Goal: Task Accomplishment & Management: Use online tool/utility

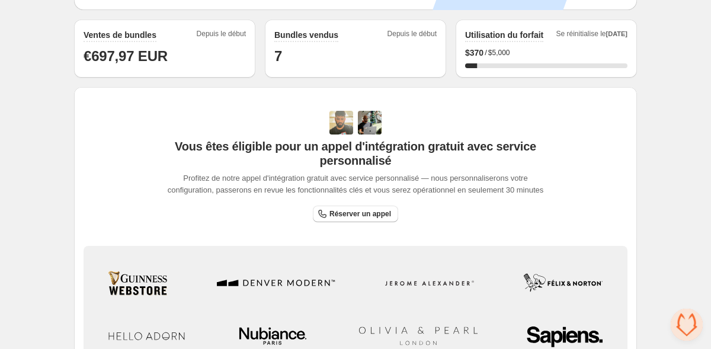
scroll to position [295, 0]
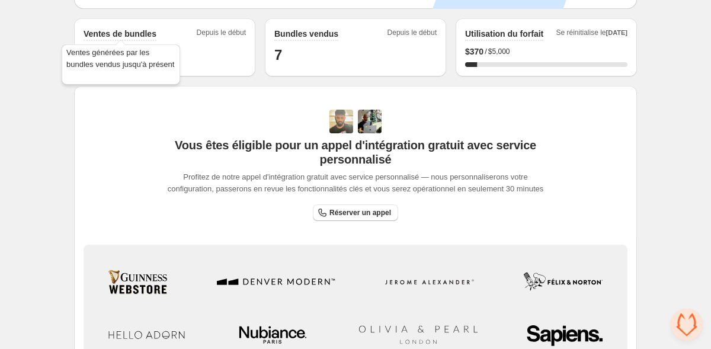
click at [127, 33] on h2 "Ventes de bundles" at bounding box center [120, 34] width 73 height 12
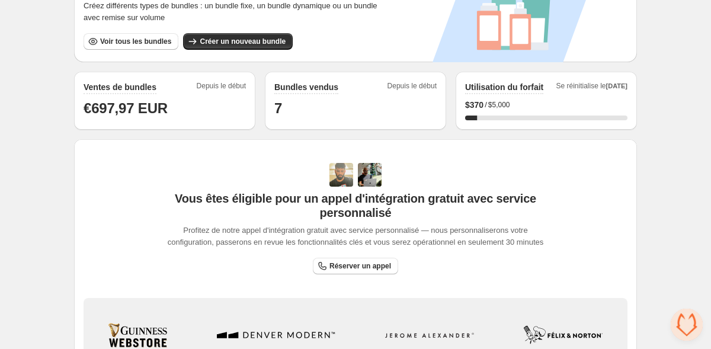
scroll to position [234, 0]
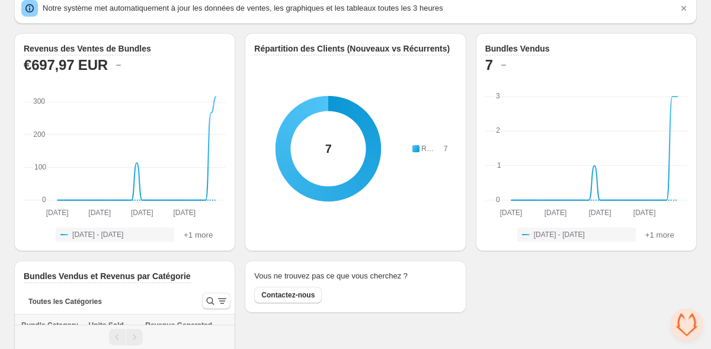
scroll to position [119, 0]
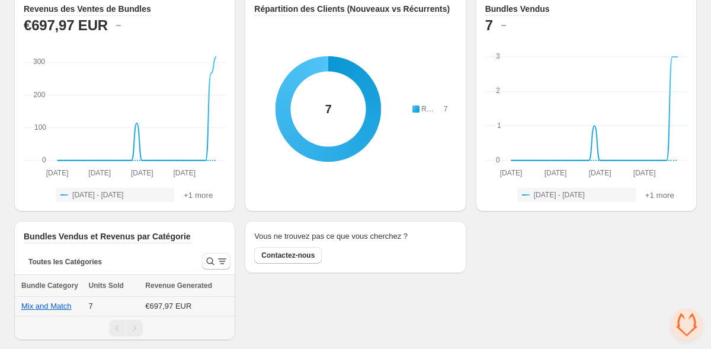
click at [105, 306] on td "7" at bounding box center [113, 307] width 57 height 20
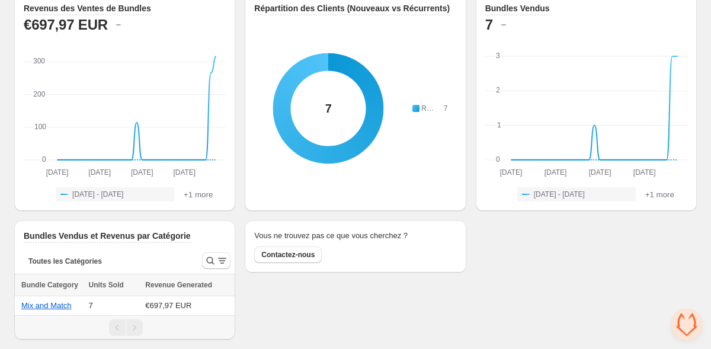
scroll to position [119, 0]
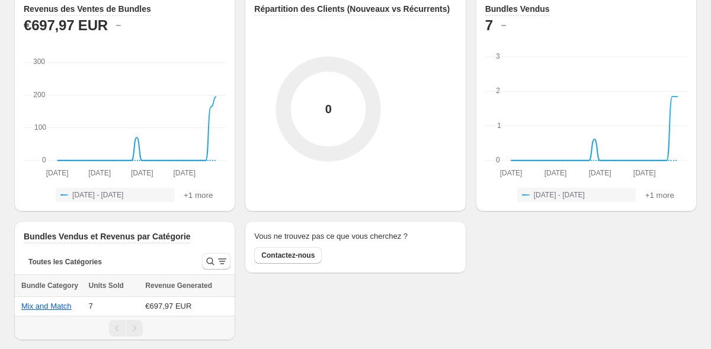
scroll to position [119, 0]
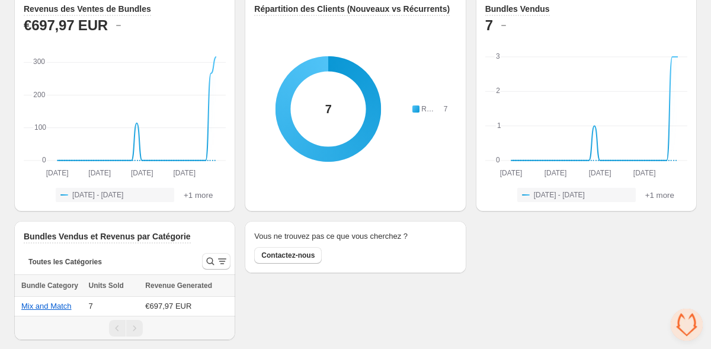
click at [357, 59] on icon at bounding box center [328, 109] width 148 height 148
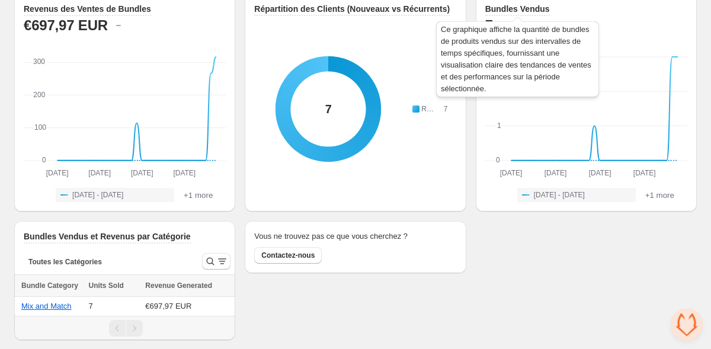
click at [492, 9] on h3 "Bundles Vendus" at bounding box center [517, 9] width 65 height 12
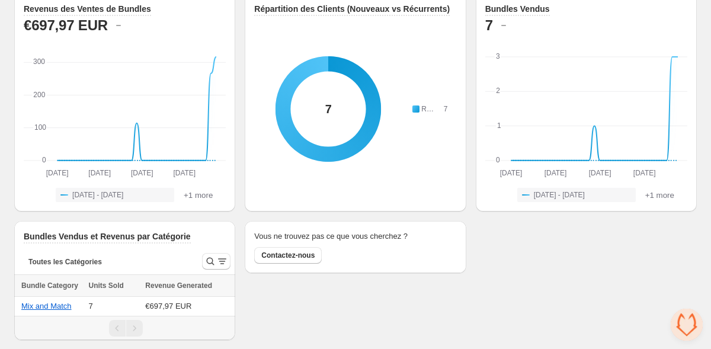
scroll to position [112, 0]
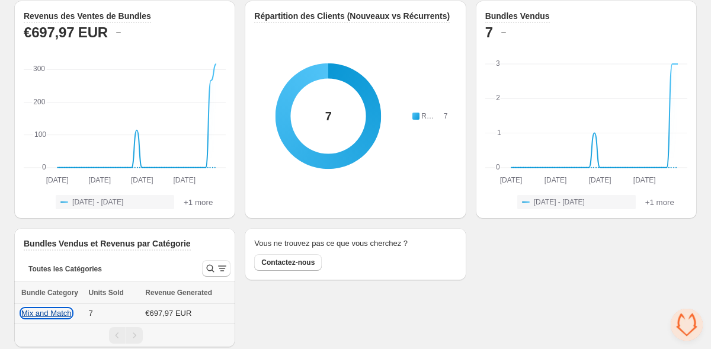
click at [68, 314] on button "Mix and Match" at bounding box center [46, 313] width 50 height 9
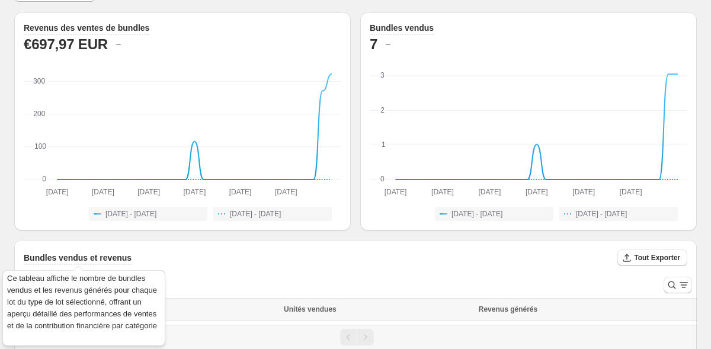
scroll to position [83, 0]
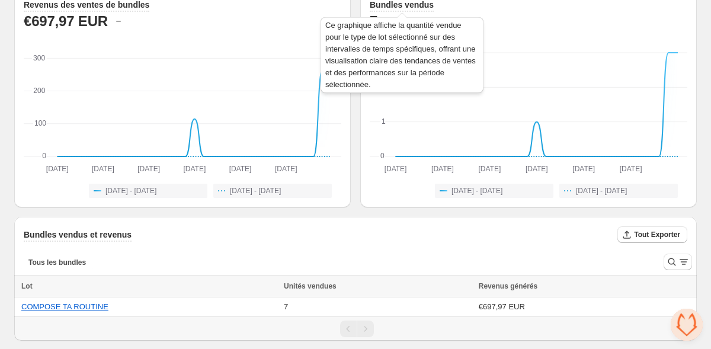
click at [402, 5] on h3 "Bundles vendus" at bounding box center [402, 5] width 64 height 12
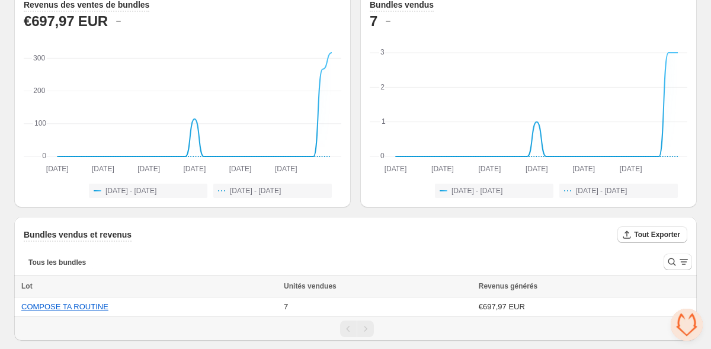
click at [290, 294] on th "Unités vendues" at bounding box center [377, 287] width 195 height 22
click at [73, 303] on button "COMPOSE TA ROUTINE" at bounding box center [64, 306] width 87 height 9
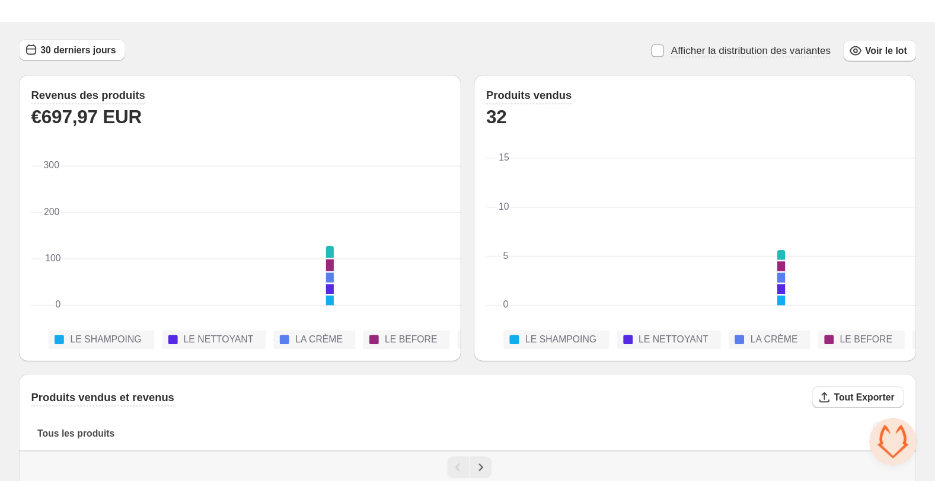
scroll to position [27, 0]
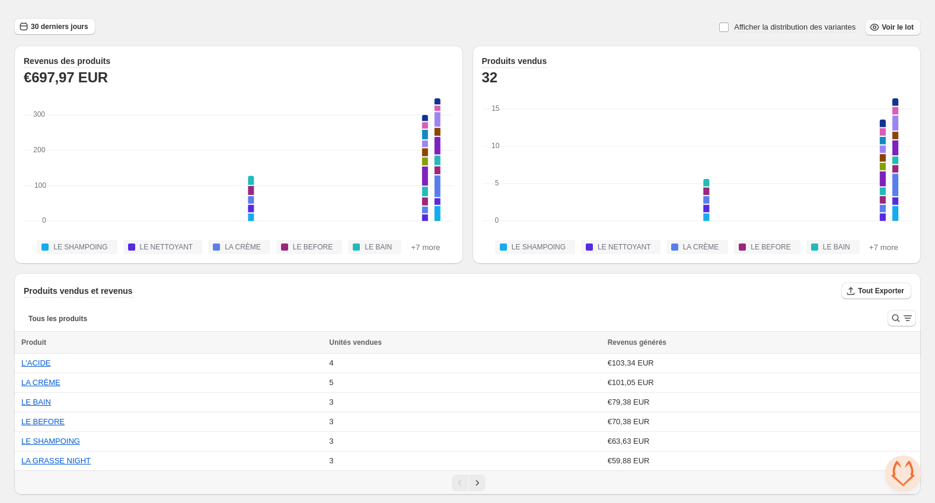
click at [711, 28] on span "Voir le lot" at bounding box center [897, 27] width 32 height 9
